Goal: Transaction & Acquisition: Book appointment/travel/reservation

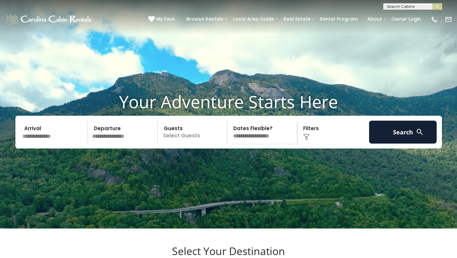
click at [43, 144] on input "text" at bounding box center [54, 132] width 68 height 23
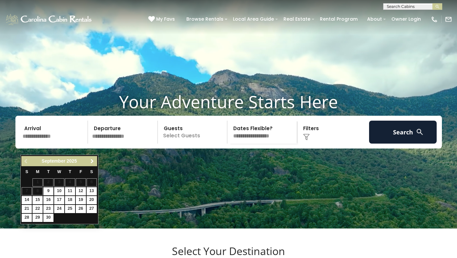
click at [93, 161] on span "Next" at bounding box center [92, 161] width 5 height 5
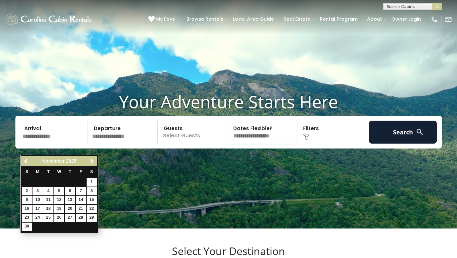
click at [60, 215] on link "26" at bounding box center [59, 218] width 10 height 8
type input "********"
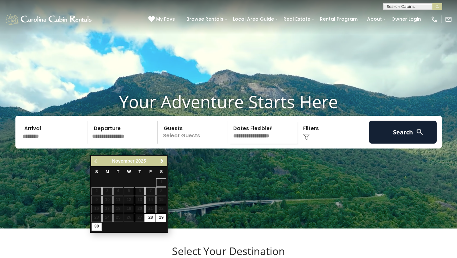
click at [98, 223] on link "30" at bounding box center [97, 227] width 10 height 8
type input "********"
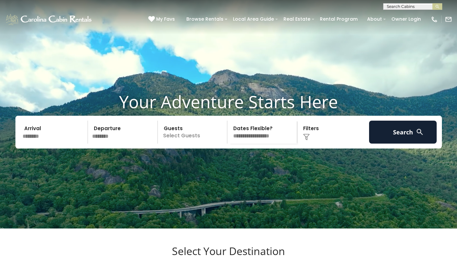
click at [193, 144] on p "Select Guests" at bounding box center [194, 132] width 68 height 23
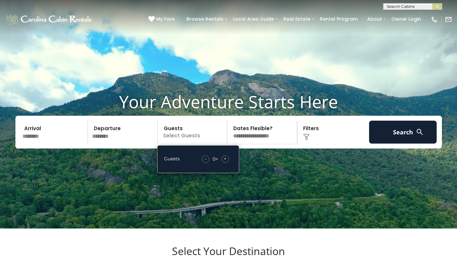
click at [226, 162] on span "+" at bounding box center [225, 158] width 3 height 7
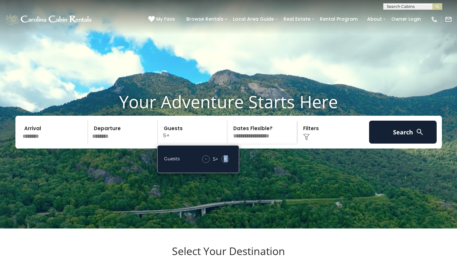
click at [226, 162] on span "+" at bounding box center [225, 158] width 3 height 7
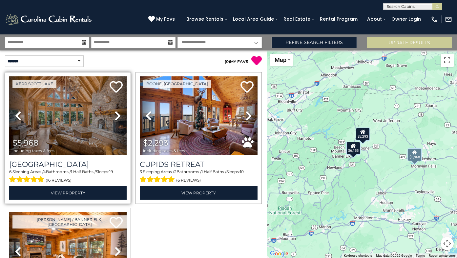
click at [119, 115] on icon at bounding box center [117, 116] width 7 height 10
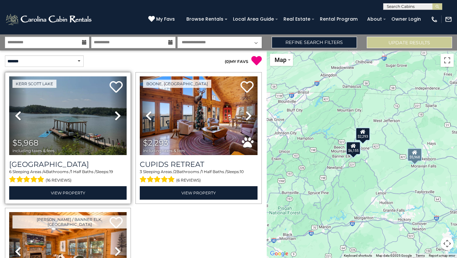
click at [119, 115] on icon at bounding box center [117, 116] width 7 height 10
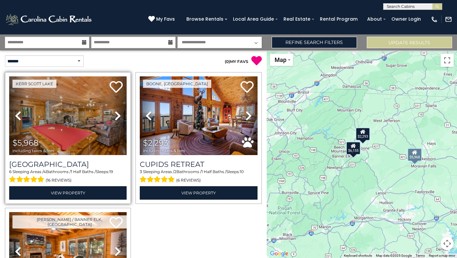
click at [119, 115] on icon at bounding box center [117, 116] width 7 height 10
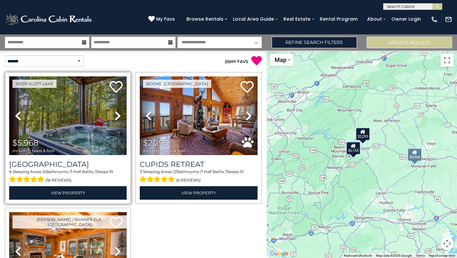
click at [119, 115] on icon at bounding box center [117, 116] width 7 height 10
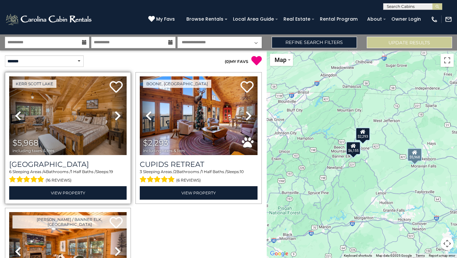
click at [119, 115] on icon at bounding box center [117, 116] width 7 height 10
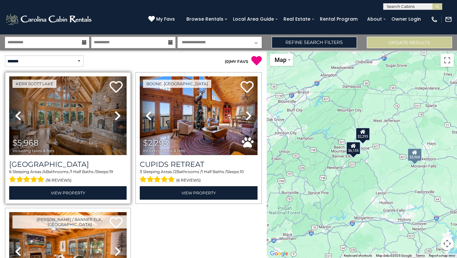
click at [119, 115] on icon at bounding box center [117, 116] width 7 height 10
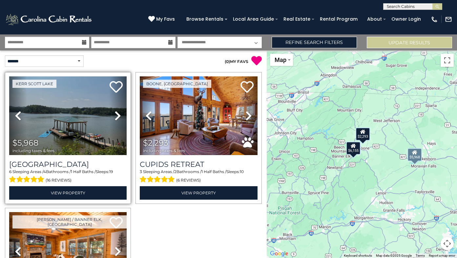
click at [119, 115] on icon at bounding box center [117, 116] width 7 height 10
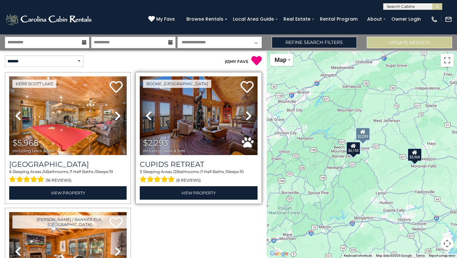
click at [249, 114] on icon at bounding box center [248, 116] width 7 height 10
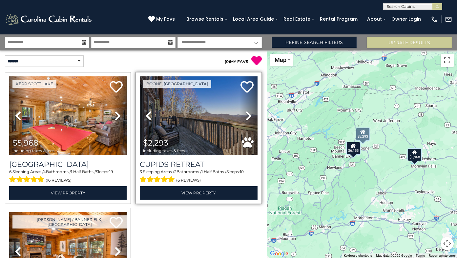
click at [249, 114] on icon at bounding box center [248, 116] width 7 height 10
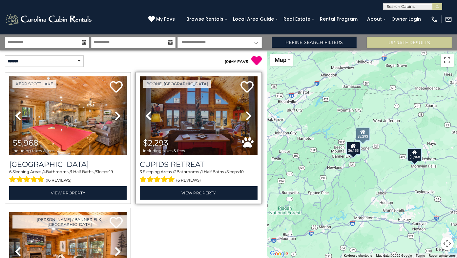
click at [249, 114] on icon at bounding box center [248, 116] width 7 height 10
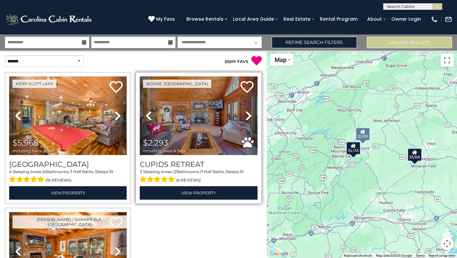
click at [249, 114] on icon at bounding box center [248, 116] width 7 height 10
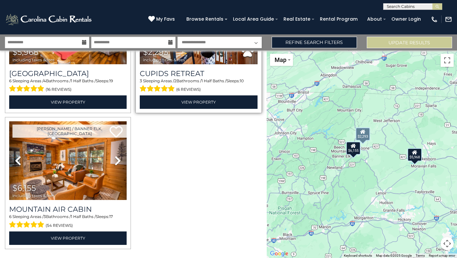
scroll to position [93, 0]
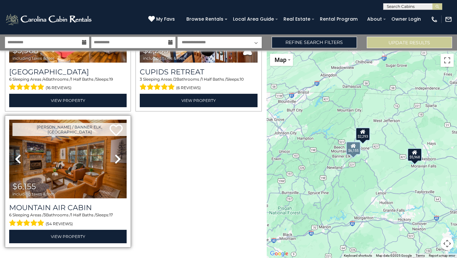
click at [118, 159] on icon at bounding box center [117, 159] width 7 height 10
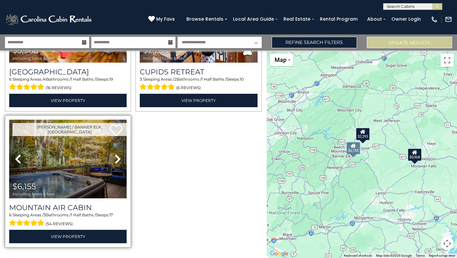
click at [118, 158] on icon at bounding box center [117, 159] width 7 height 10
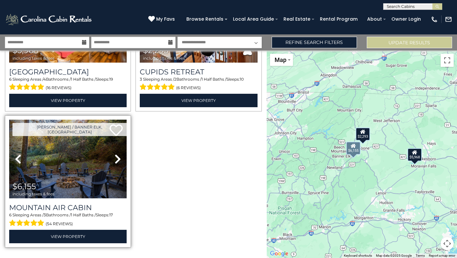
click at [118, 158] on icon at bounding box center [117, 159] width 7 height 10
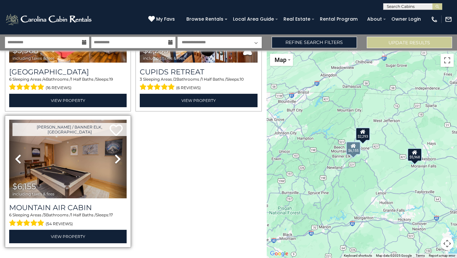
click at [118, 158] on icon at bounding box center [117, 159] width 7 height 10
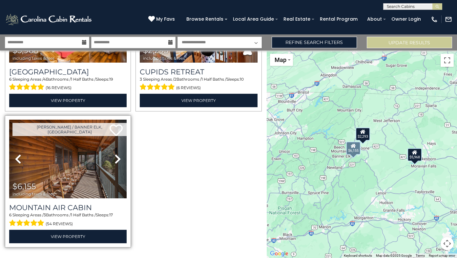
click at [118, 158] on icon at bounding box center [117, 159] width 7 height 10
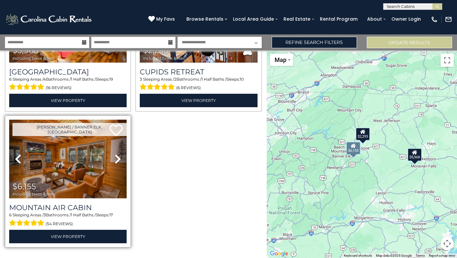
click at [118, 158] on icon at bounding box center [117, 159] width 7 height 10
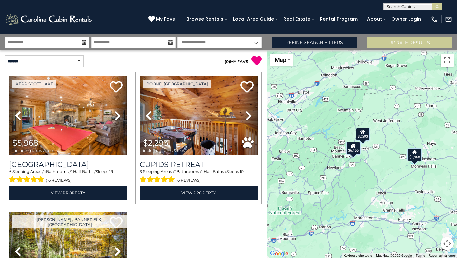
scroll to position [0, 0]
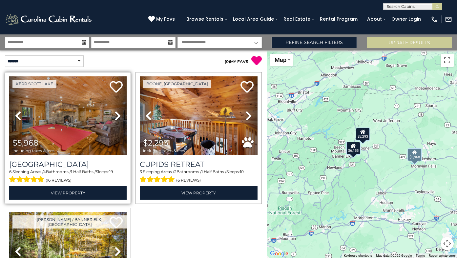
click at [117, 118] on icon at bounding box center [117, 116] width 7 height 10
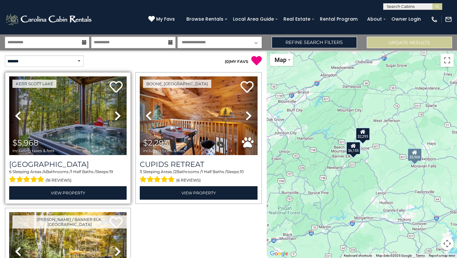
click at [117, 118] on icon at bounding box center [117, 116] width 7 height 10
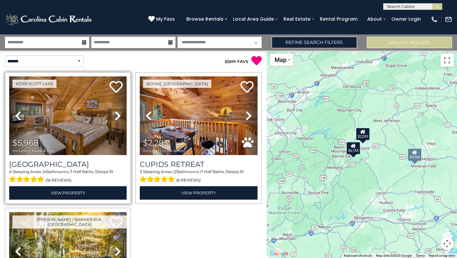
click at [117, 118] on icon at bounding box center [117, 116] width 7 height 10
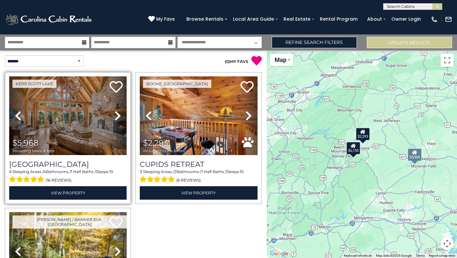
click at [94, 124] on img at bounding box center [67, 115] width 117 height 79
click at [55, 104] on img at bounding box center [67, 115] width 117 height 79
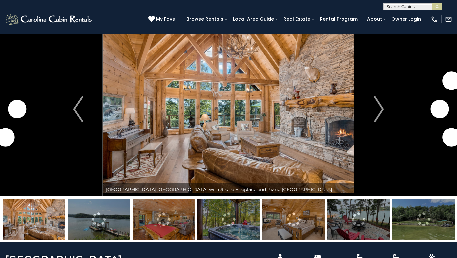
scroll to position [9, 0]
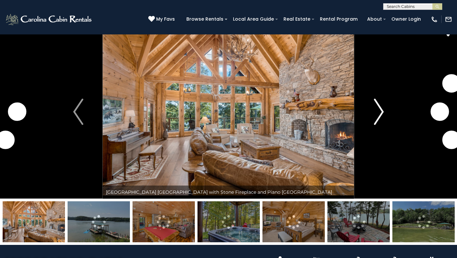
click at [378, 108] on img "Next" at bounding box center [379, 112] width 10 height 26
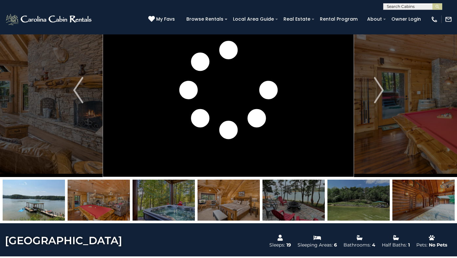
scroll to position [39, 0]
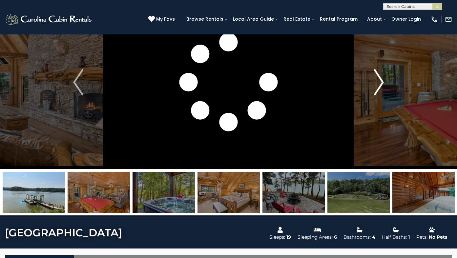
click at [382, 84] on img "Next" at bounding box center [379, 82] width 10 height 26
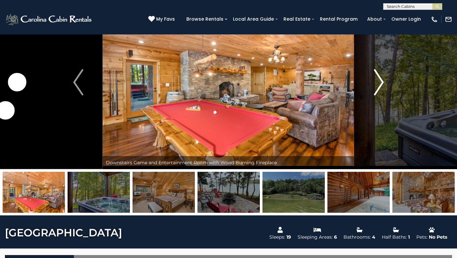
click at [382, 84] on img "Next" at bounding box center [379, 82] width 10 height 26
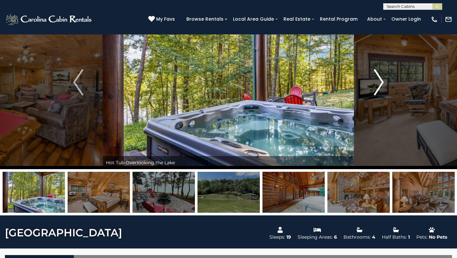
click at [381, 83] on img "Next" at bounding box center [379, 82] width 10 height 26
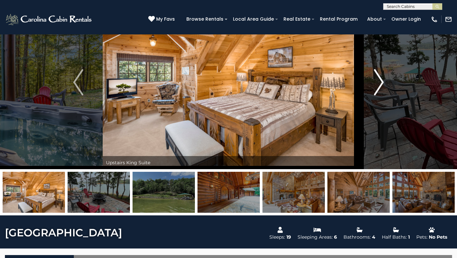
click at [381, 83] on img "Next" at bounding box center [379, 82] width 10 height 26
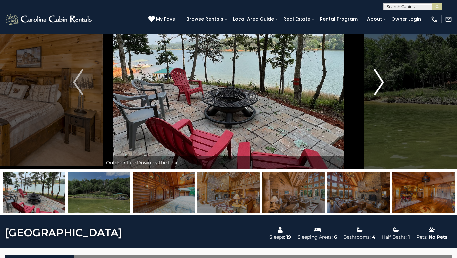
click at [381, 83] on img "Next" at bounding box center [379, 82] width 10 height 26
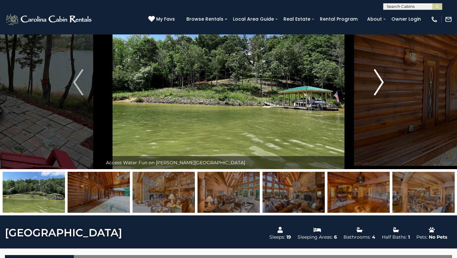
click at [381, 83] on img "Next" at bounding box center [379, 82] width 10 height 26
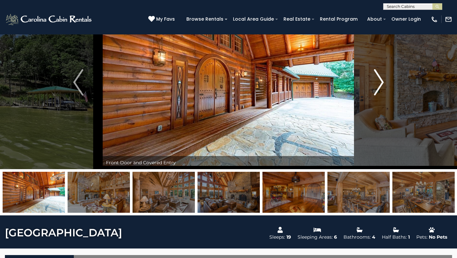
click at [381, 83] on img "Next" at bounding box center [379, 82] width 10 height 26
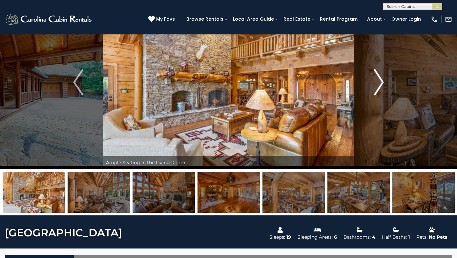
click at [381, 83] on img "Next" at bounding box center [379, 82] width 10 height 26
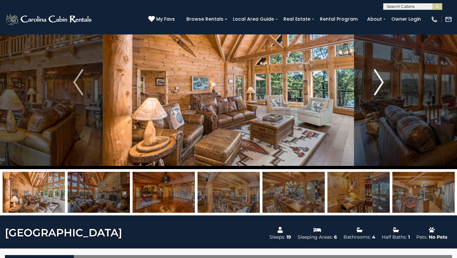
click at [381, 83] on img "Next" at bounding box center [379, 82] width 10 height 26
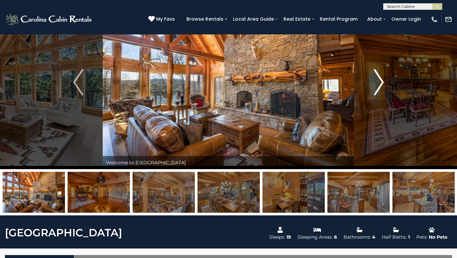
click at [381, 83] on img "Next" at bounding box center [379, 82] width 10 height 26
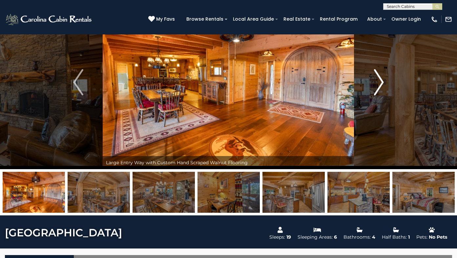
click at [381, 83] on img "Next" at bounding box center [379, 82] width 10 height 26
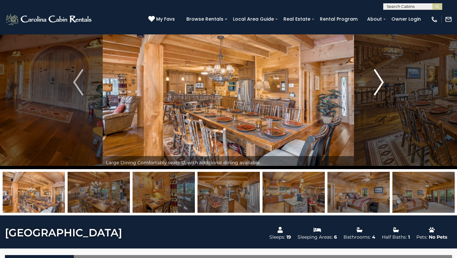
click at [381, 83] on img "Next" at bounding box center [379, 82] width 10 height 26
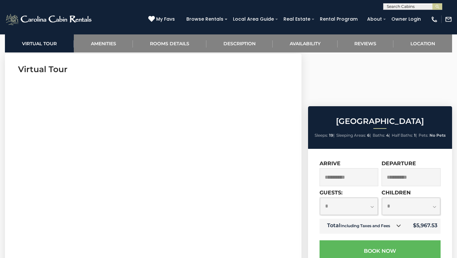
scroll to position [265, 0]
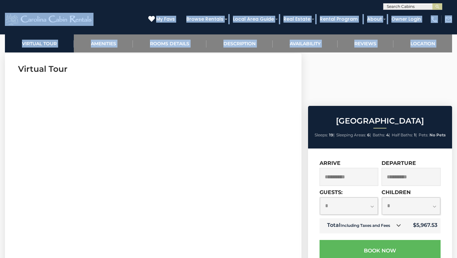
drag, startPoint x: 122, startPoint y: 16, endPoint x: 123, endPoint y: 57, distance: 40.7
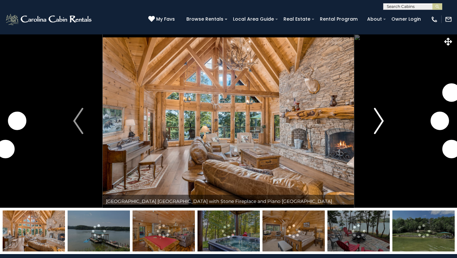
click at [382, 122] on img "Next" at bounding box center [379, 121] width 10 height 26
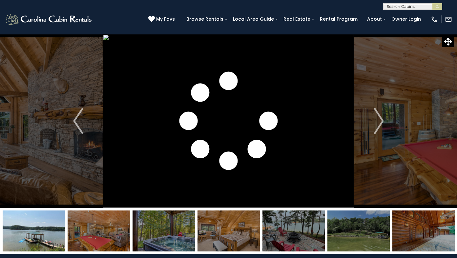
click at [294, 227] on img at bounding box center [293, 231] width 62 height 41
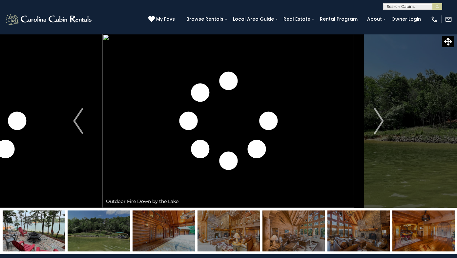
click at [297, 223] on img at bounding box center [293, 231] width 62 height 41
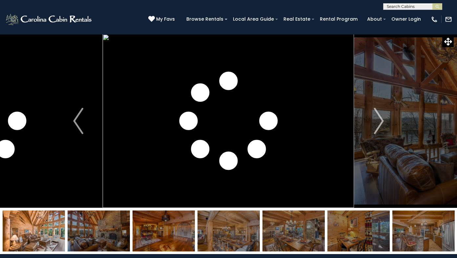
click at [157, 230] on img at bounding box center [164, 231] width 62 height 41
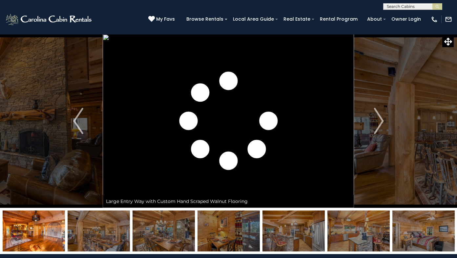
click at [108, 232] on img at bounding box center [99, 231] width 62 height 41
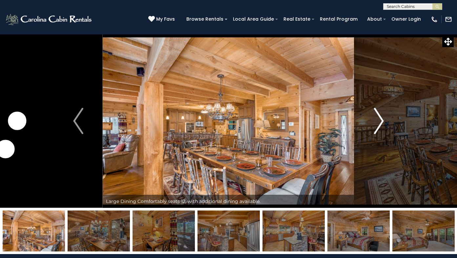
click at [382, 118] on img "Next" at bounding box center [379, 121] width 10 height 26
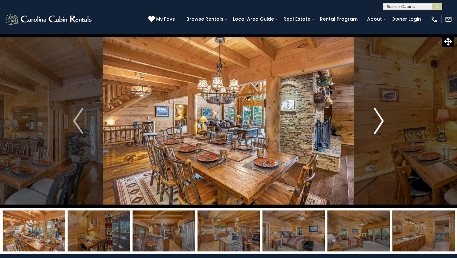
click at [379, 119] on img "Next" at bounding box center [379, 121] width 10 height 26
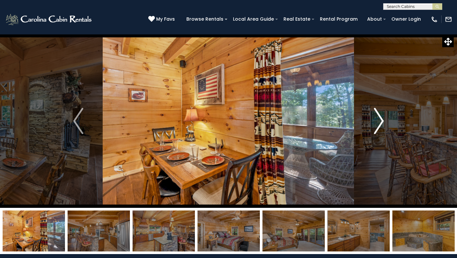
click at [379, 119] on img "Next" at bounding box center [379, 121] width 10 height 26
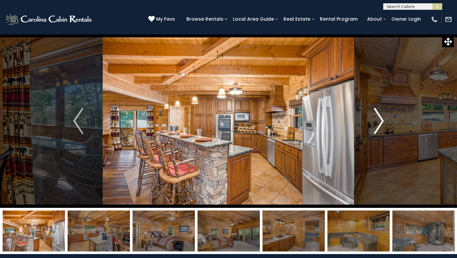
click at [379, 119] on img "Next" at bounding box center [379, 121] width 10 height 26
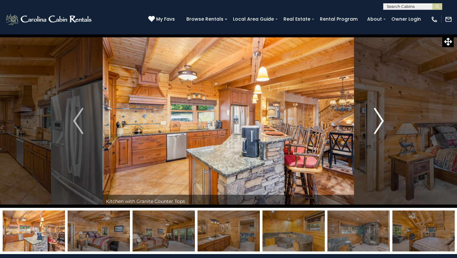
click at [379, 120] on img "Next" at bounding box center [379, 121] width 10 height 26
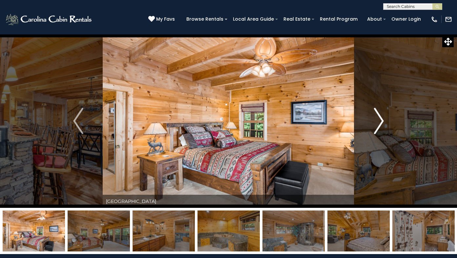
click at [382, 120] on img "Next" at bounding box center [379, 121] width 10 height 26
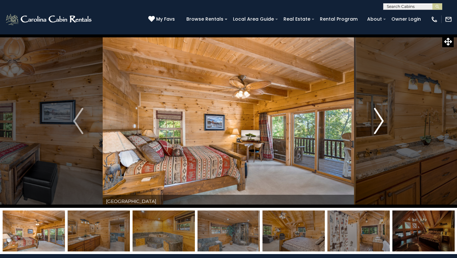
click at [382, 120] on img "Next" at bounding box center [379, 121] width 10 height 26
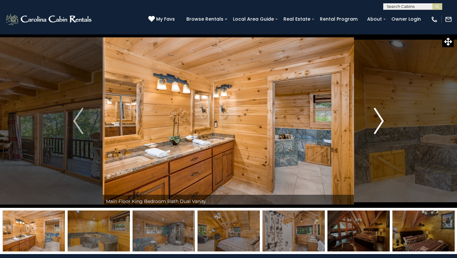
click at [382, 120] on img "Next" at bounding box center [379, 121] width 10 height 26
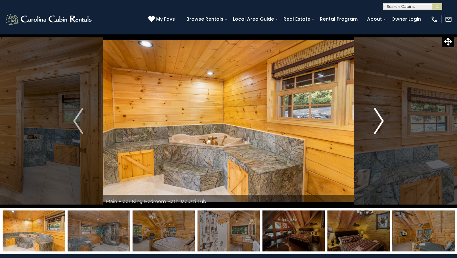
click at [382, 120] on img "Next" at bounding box center [379, 121] width 10 height 26
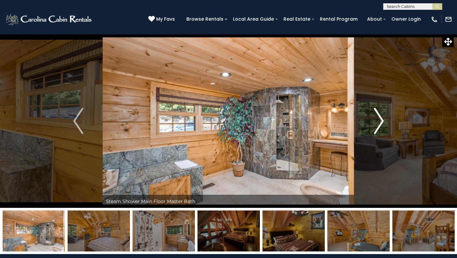
click at [382, 120] on img "Next" at bounding box center [379, 121] width 10 height 26
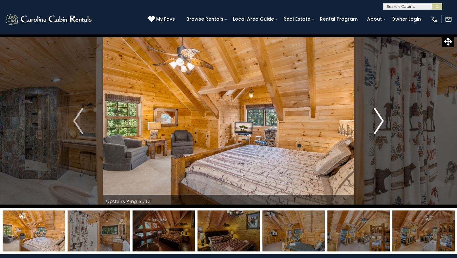
click at [382, 120] on img "Next" at bounding box center [379, 121] width 10 height 26
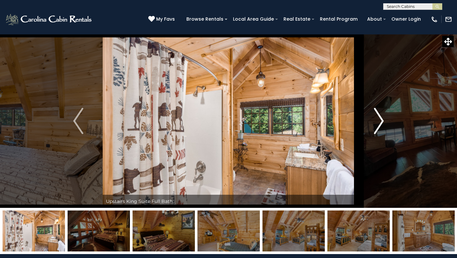
click at [382, 120] on img "Next" at bounding box center [379, 121] width 10 height 26
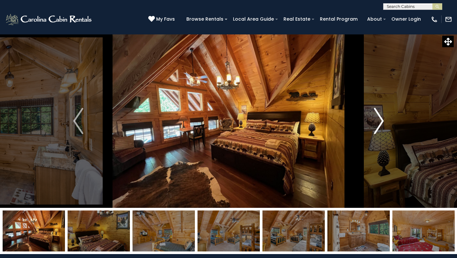
click at [382, 120] on img "Next" at bounding box center [379, 121] width 10 height 26
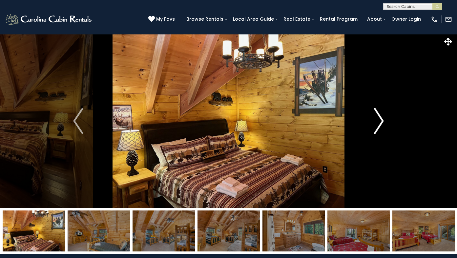
click at [382, 120] on img "Next" at bounding box center [379, 121] width 10 height 26
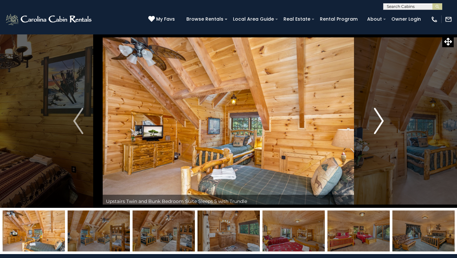
click at [382, 120] on img "Next" at bounding box center [379, 121] width 10 height 26
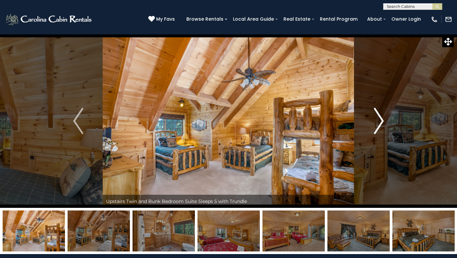
click at [382, 120] on img "Next" at bounding box center [379, 121] width 10 height 26
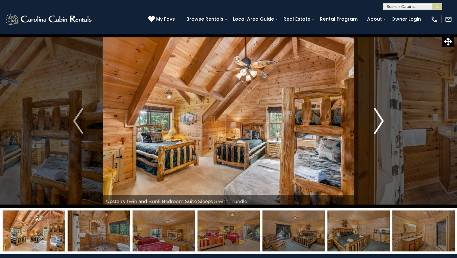
click at [382, 120] on img "Next" at bounding box center [379, 121] width 10 height 26
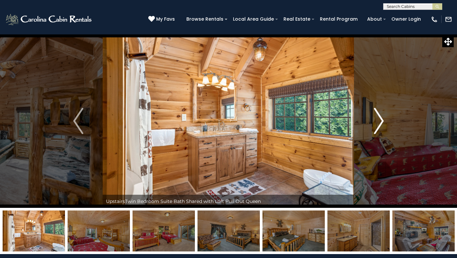
click at [382, 120] on img "Next" at bounding box center [379, 121] width 10 height 26
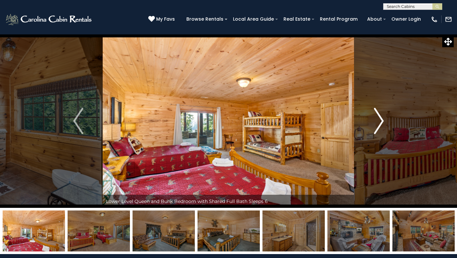
click at [382, 120] on img "Next" at bounding box center [379, 121] width 10 height 26
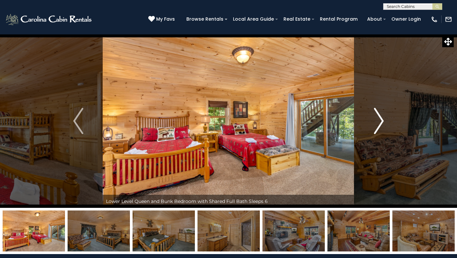
click at [382, 120] on img "Next" at bounding box center [379, 121] width 10 height 26
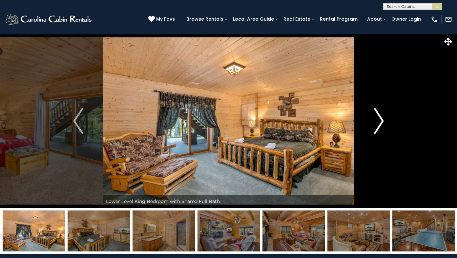
click at [382, 120] on img "Next" at bounding box center [379, 121] width 10 height 26
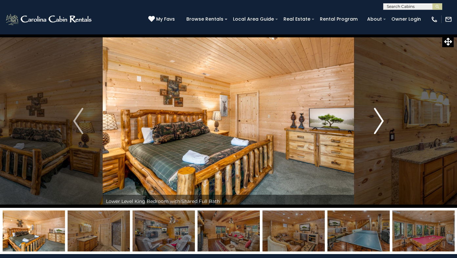
click at [382, 120] on img "Next" at bounding box center [379, 121] width 10 height 26
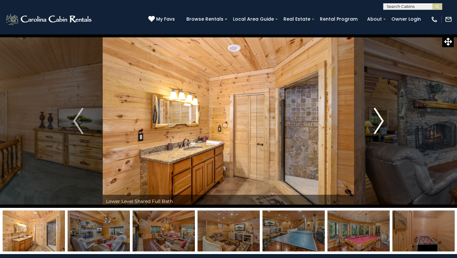
click at [382, 120] on img "Next" at bounding box center [379, 121] width 10 height 26
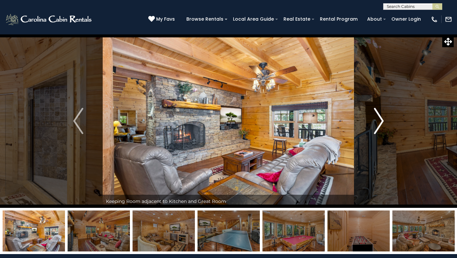
click at [382, 120] on img "Next" at bounding box center [379, 121] width 10 height 26
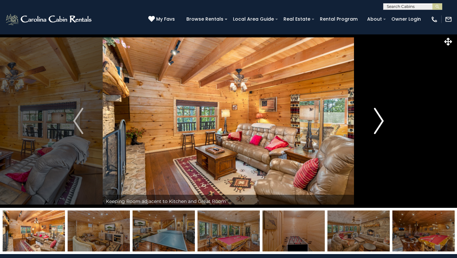
click at [382, 120] on img "Next" at bounding box center [379, 121] width 10 height 26
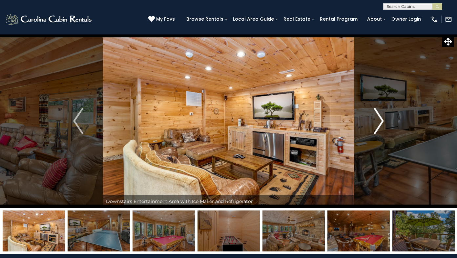
click at [382, 120] on img "Next" at bounding box center [379, 121] width 10 height 26
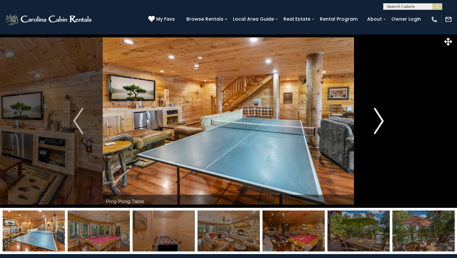
click at [382, 120] on img "Next" at bounding box center [379, 121] width 10 height 26
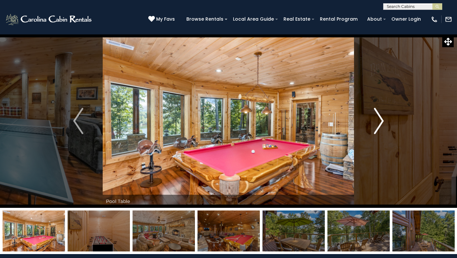
click at [382, 120] on img "Next" at bounding box center [379, 121] width 10 height 26
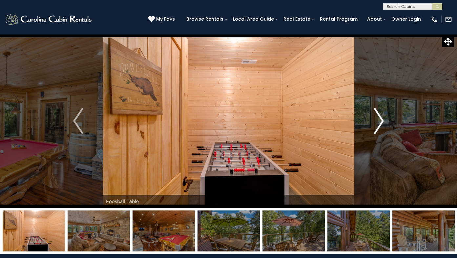
click at [382, 120] on img "Next" at bounding box center [379, 121] width 10 height 26
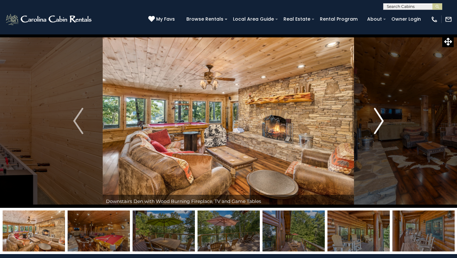
click at [382, 121] on img "Next" at bounding box center [379, 121] width 10 height 26
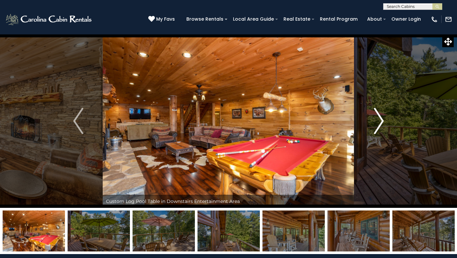
click at [382, 121] on img "Next" at bounding box center [379, 121] width 10 height 26
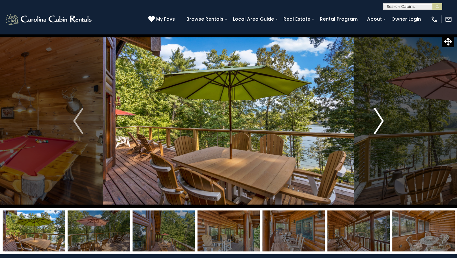
click at [382, 121] on img "Next" at bounding box center [379, 121] width 10 height 26
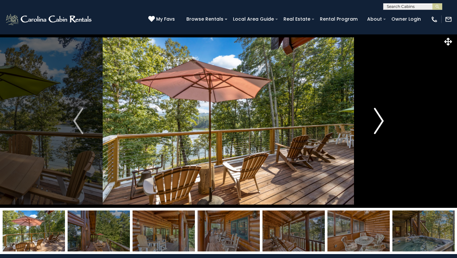
click at [382, 121] on img "Next" at bounding box center [379, 121] width 10 height 26
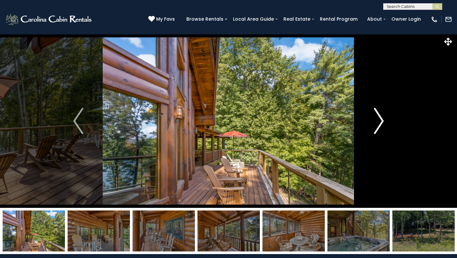
click at [382, 121] on img "Next" at bounding box center [379, 121] width 10 height 26
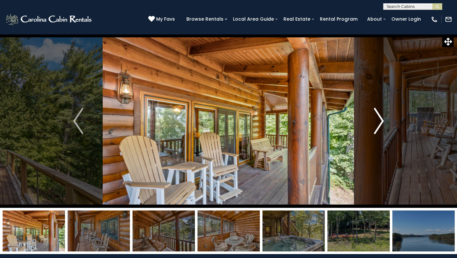
click at [382, 121] on img "Next" at bounding box center [379, 121] width 10 height 26
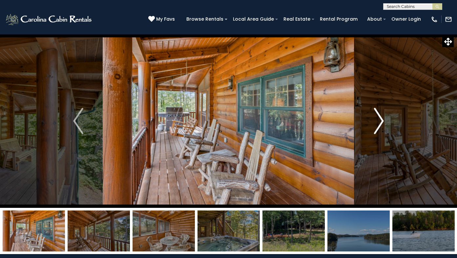
click at [382, 121] on img "Next" at bounding box center [379, 121] width 10 height 26
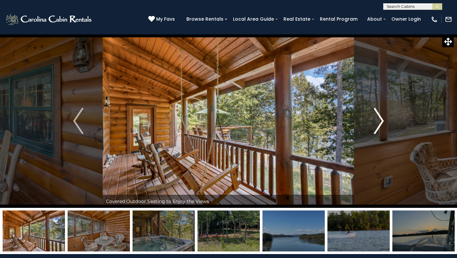
click at [382, 121] on img "Next" at bounding box center [379, 121] width 10 height 26
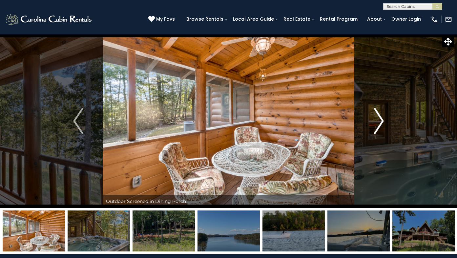
click at [382, 121] on img "Next" at bounding box center [379, 121] width 10 height 26
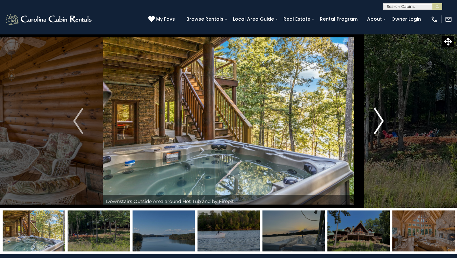
click at [382, 121] on img "Next" at bounding box center [379, 121] width 10 height 26
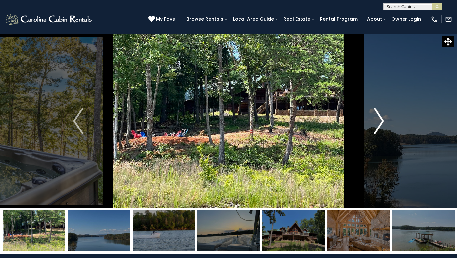
click at [382, 121] on img "Next" at bounding box center [379, 121] width 10 height 26
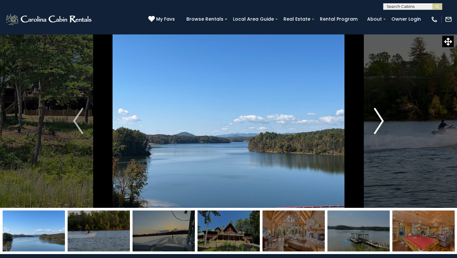
click at [382, 121] on img "Next" at bounding box center [379, 121] width 10 height 26
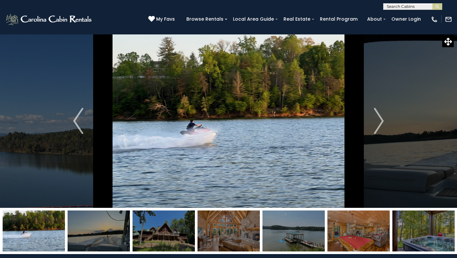
click at [174, 237] on img at bounding box center [164, 231] width 62 height 41
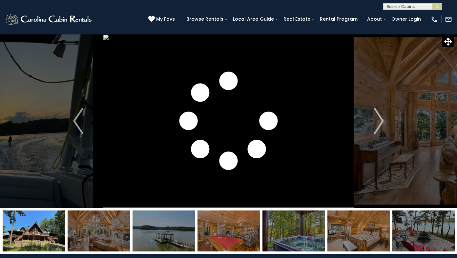
click at [170, 236] on img at bounding box center [164, 231] width 62 height 41
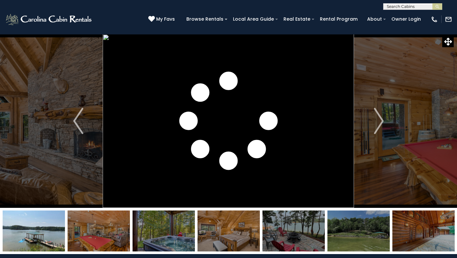
click at [231, 237] on img at bounding box center [228, 231] width 62 height 41
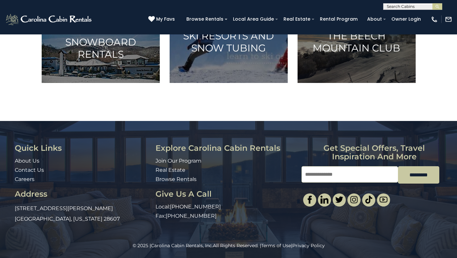
scroll to position [482, 0]
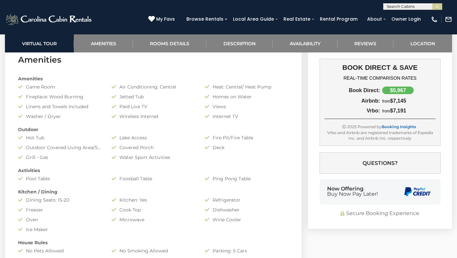
scroll to position [477, 0]
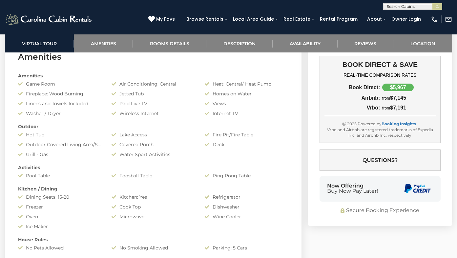
click at [400, 15] on icon at bounding box center [398, 13] width 5 height 5
